Goal: Task Accomplishment & Management: Use online tool/utility

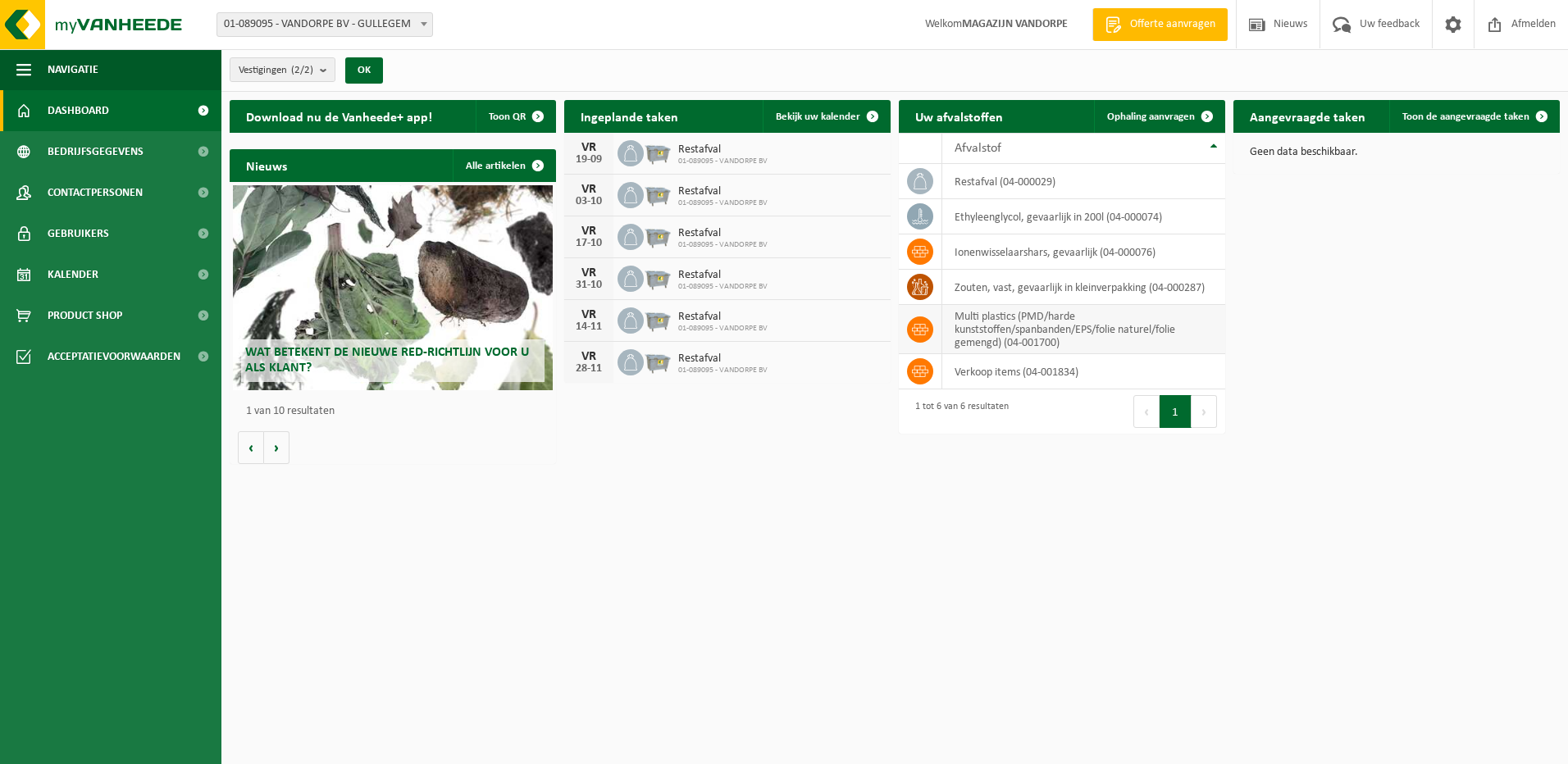
click at [1022, 321] on td "multi plastics (PMD/harde kunststoffen/spanbanden/EPS/folie naturel/folie gemen…" at bounding box center [1083, 329] width 283 height 49
click at [1157, 108] on link "Ophaling aanvragen" at bounding box center [1158, 116] width 129 height 33
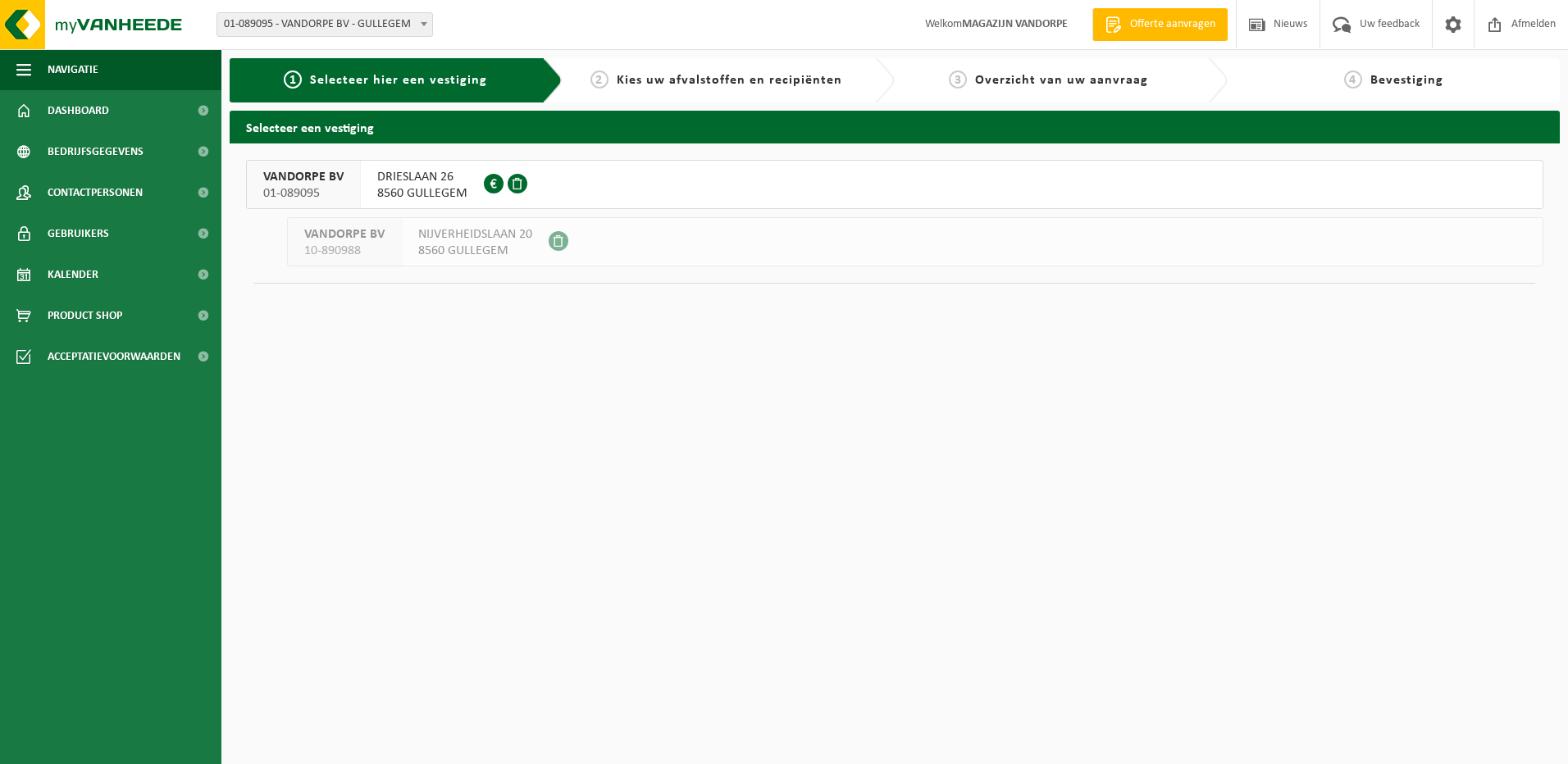
click at [310, 181] on span "VANDORPE BV" at bounding box center [303, 176] width 80 height 16
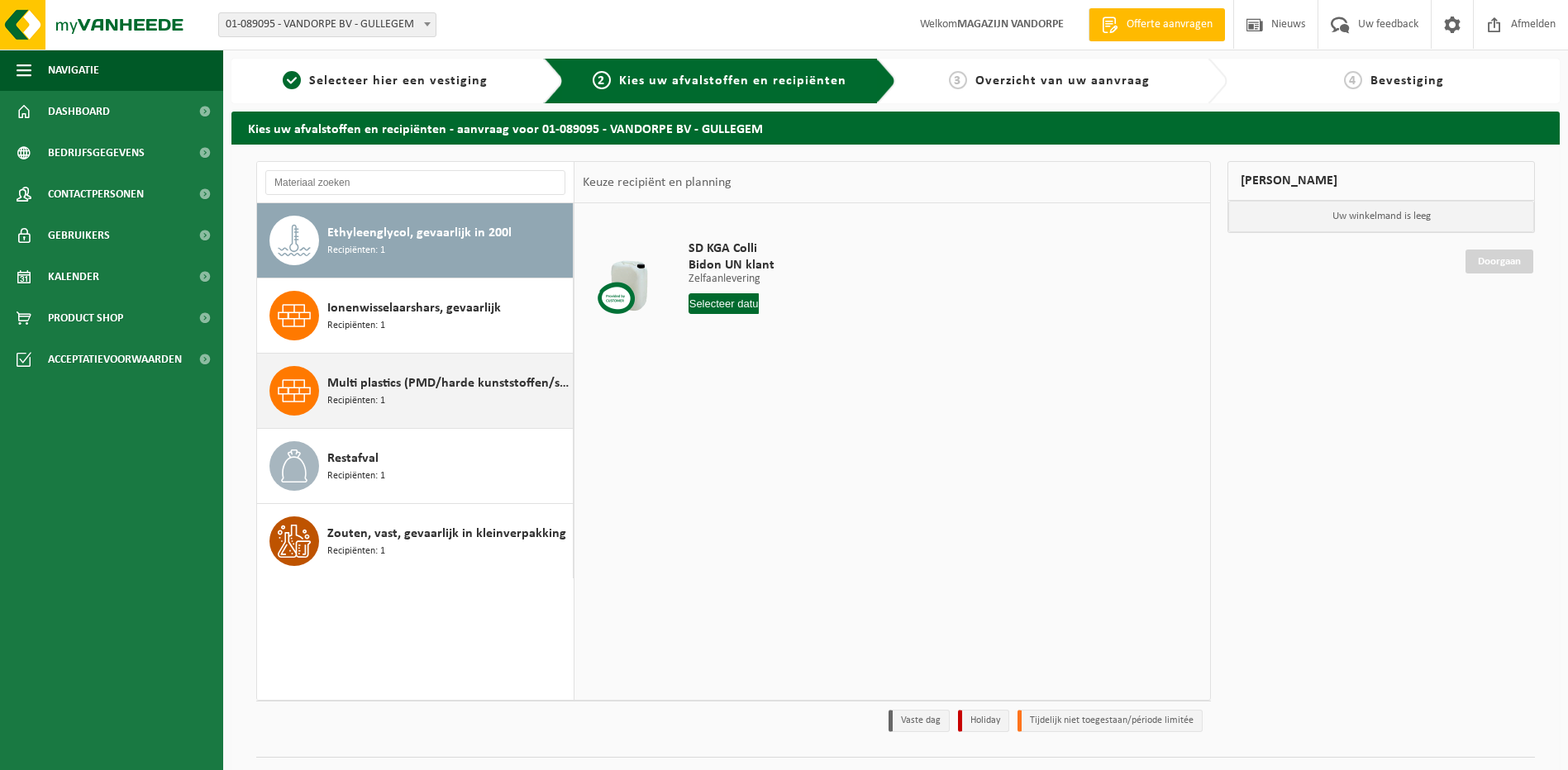
click at [416, 378] on span "Multi plastics (PMD/harde kunststoffen/spanbanden/EPS/folie naturel/folie gemen…" at bounding box center [448, 383] width 241 height 20
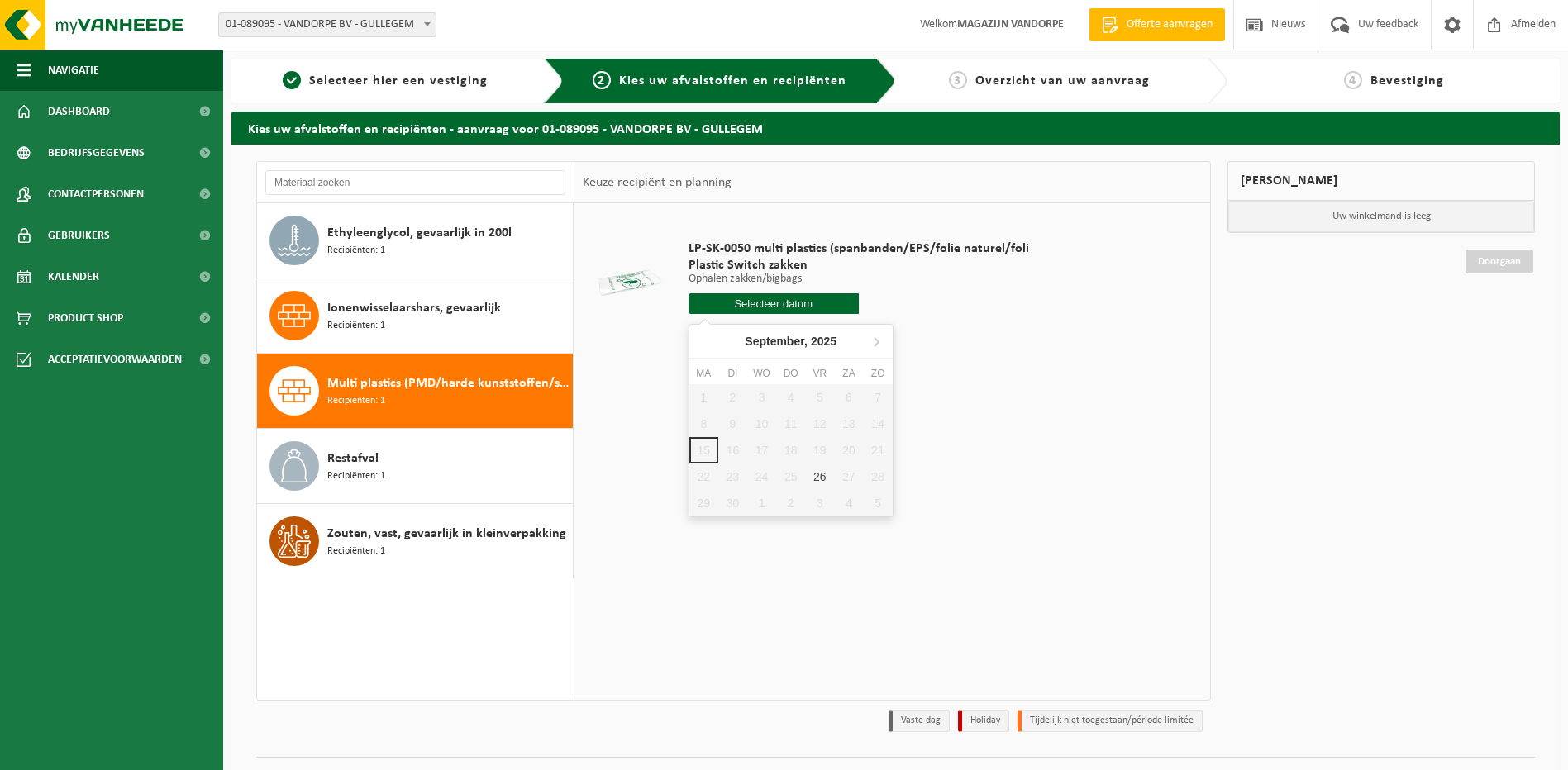
click at [744, 301] on input "text" at bounding box center [773, 304] width 170 height 21
click at [813, 479] on div "26" at bounding box center [819, 477] width 29 height 27
type input "Van [DATE]"
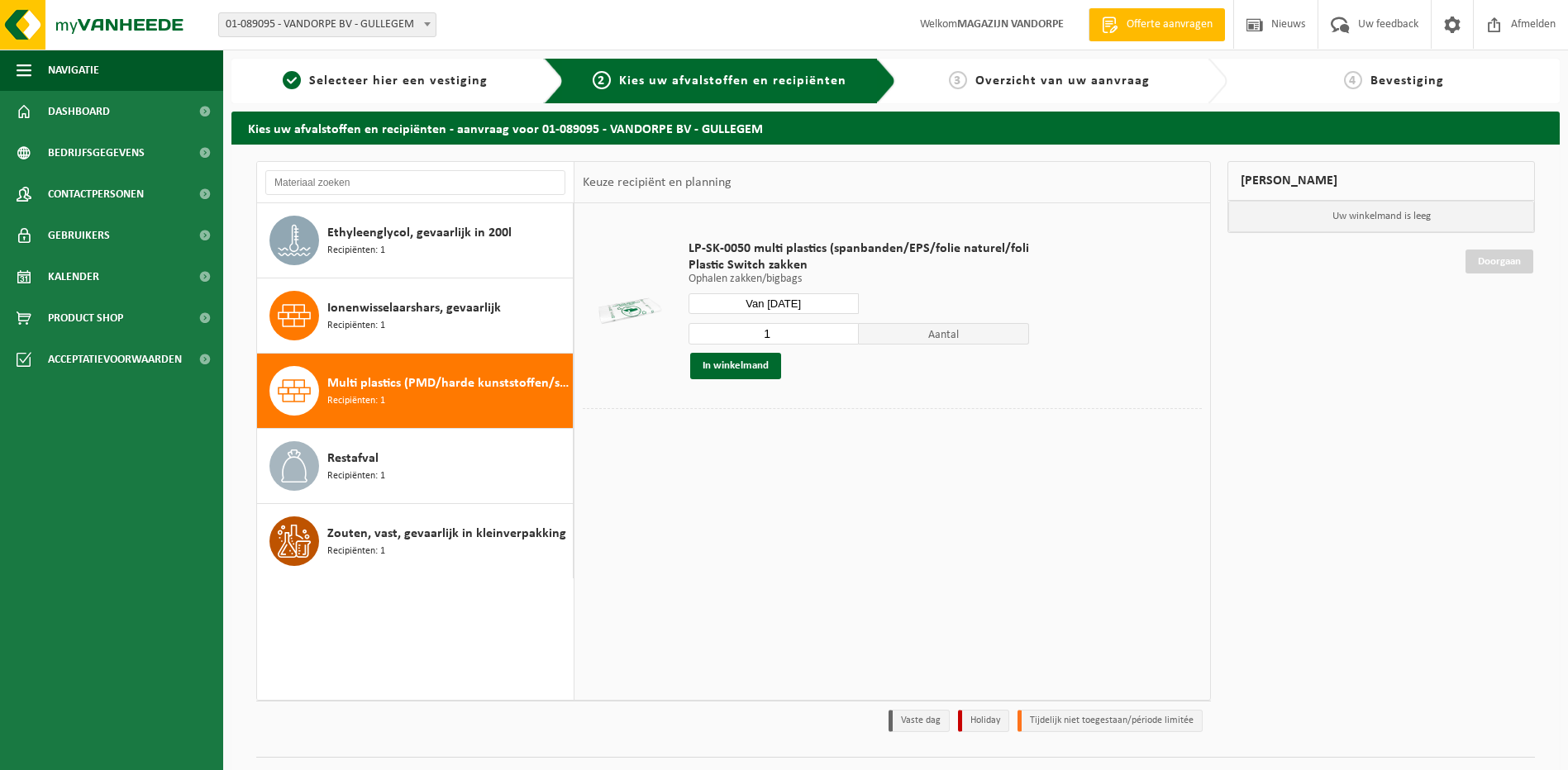
click at [769, 334] on input "1" at bounding box center [773, 334] width 170 height 22
click at [839, 332] on input "2" at bounding box center [773, 334] width 170 height 22
click at [839, 332] on input "3" at bounding box center [773, 334] width 170 height 22
click at [839, 332] on input "4" at bounding box center [773, 334] width 170 height 22
click at [839, 332] on input "5" at bounding box center [773, 334] width 170 height 22
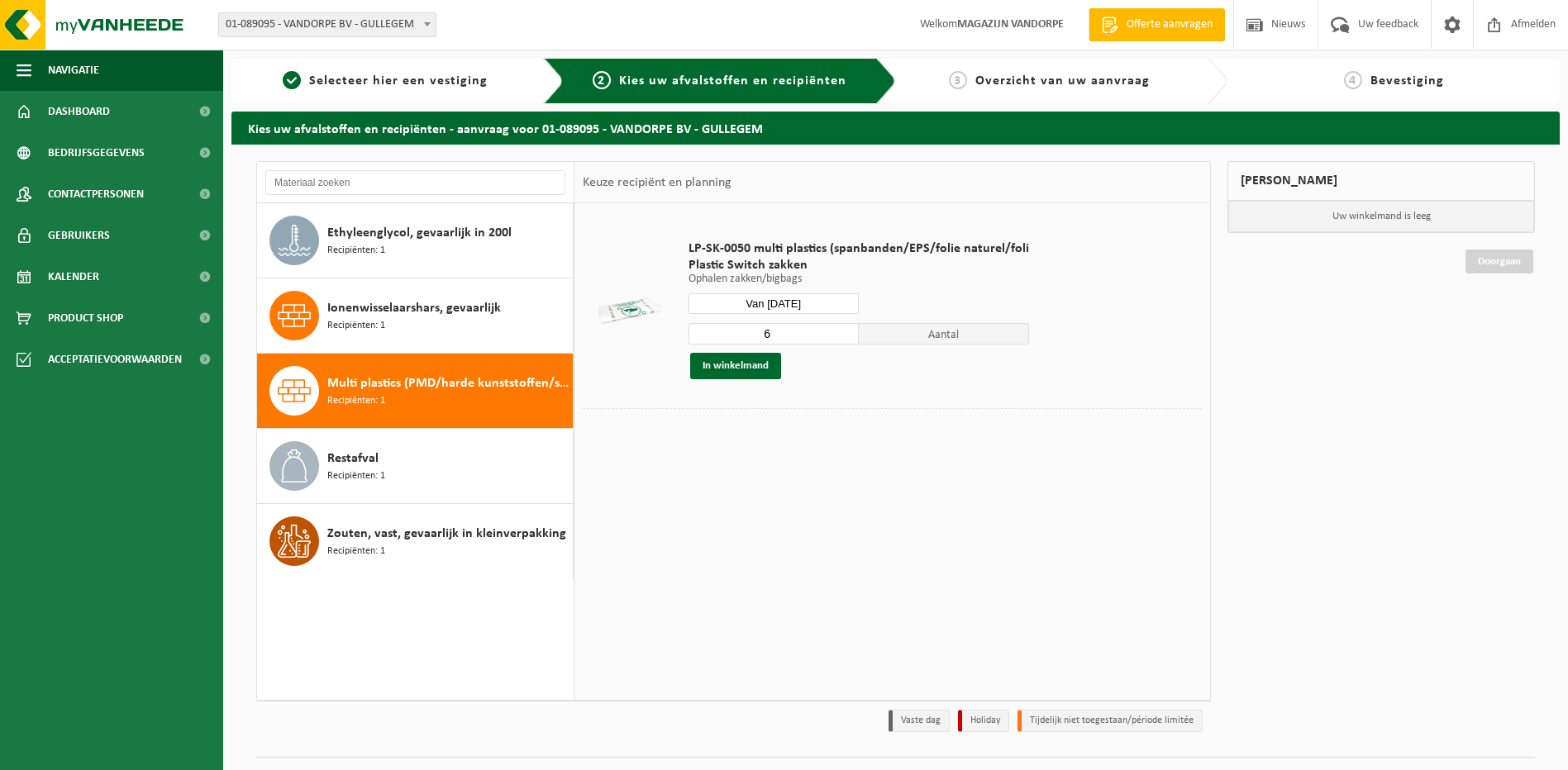
click at [839, 332] on input "6" at bounding box center [773, 334] width 170 height 22
drag, startPoint x: 839, startPoint y: 332, endPoint x: 824, endPoint y: 344, distance: 19.2
type input "7"
click at [840, 333] on input "7" at bounding box center [773, 334] width 170 height 22
click at [726, 360] on button "In winkelmand" at bounding box center [736, 366] width 91 height 27
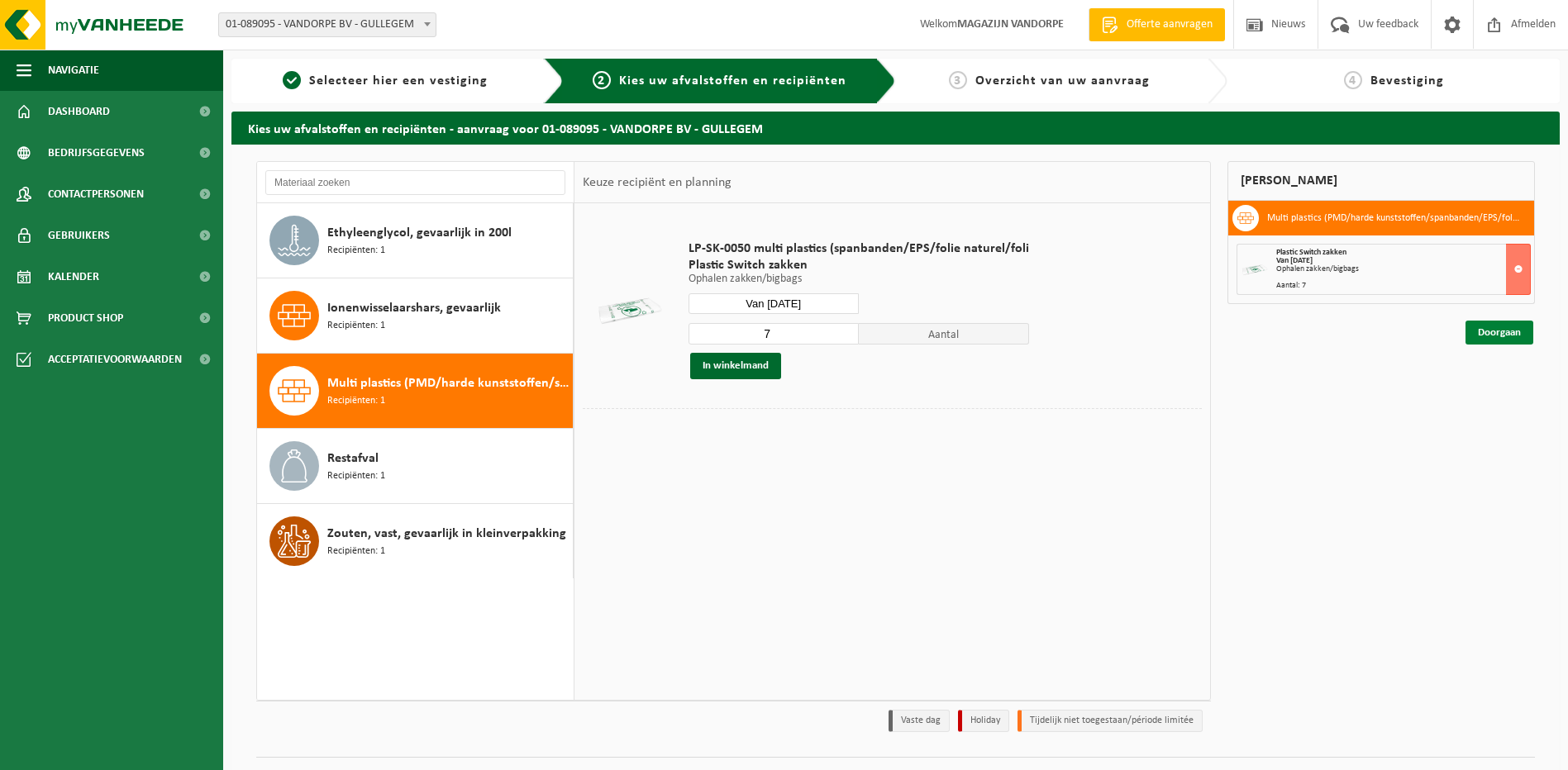
click at [1513, 337] on link "Doorgaan" at bounding box center [1499, 332] width 67 height 24
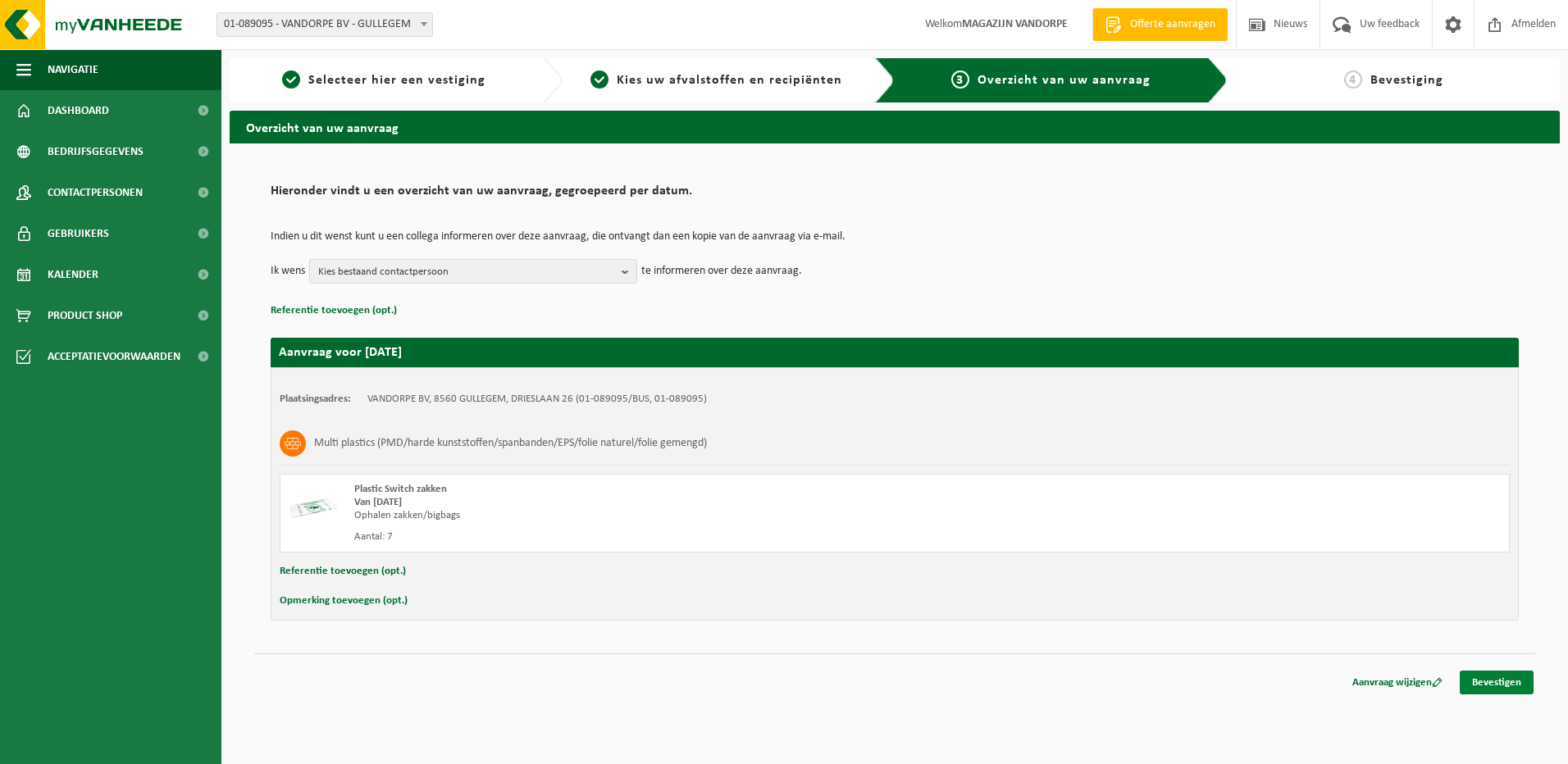
click at [1477, 682] on link "Bevestigen" at bounding box center [1496, 682] width 74 height 24
